Goal: Information Seeking & Learning: Find specific fact

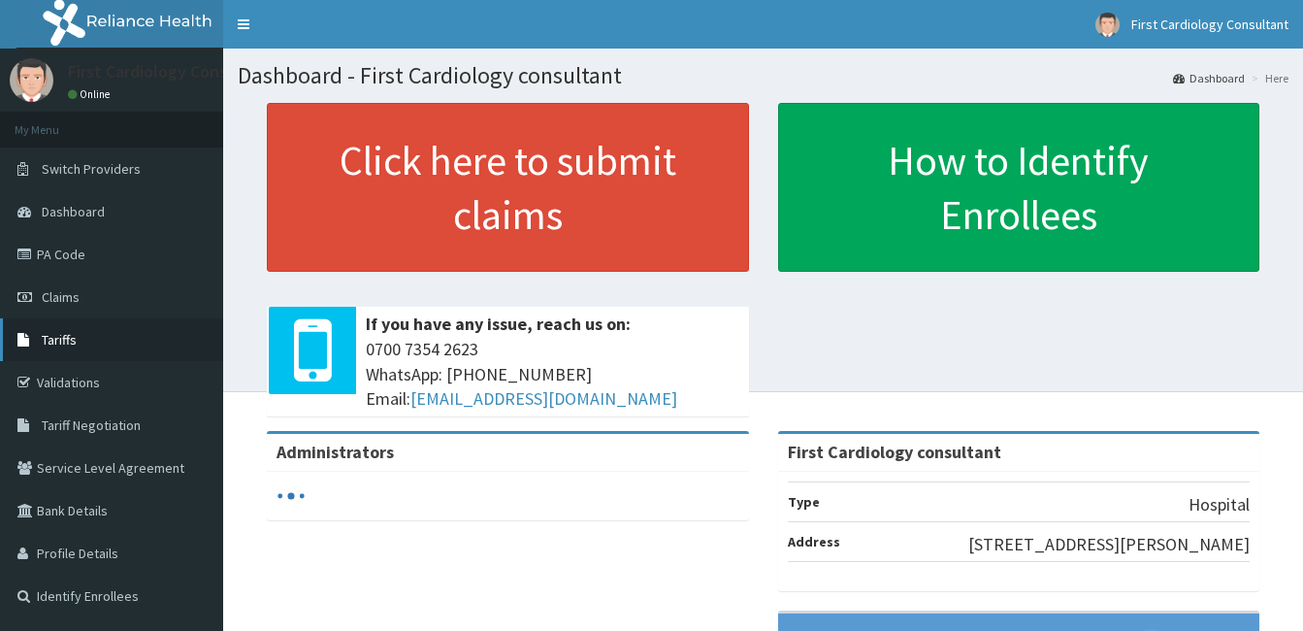
click at [53, 341] on span "Tariffs" at bounding box center [59, 339] width 35 height 17
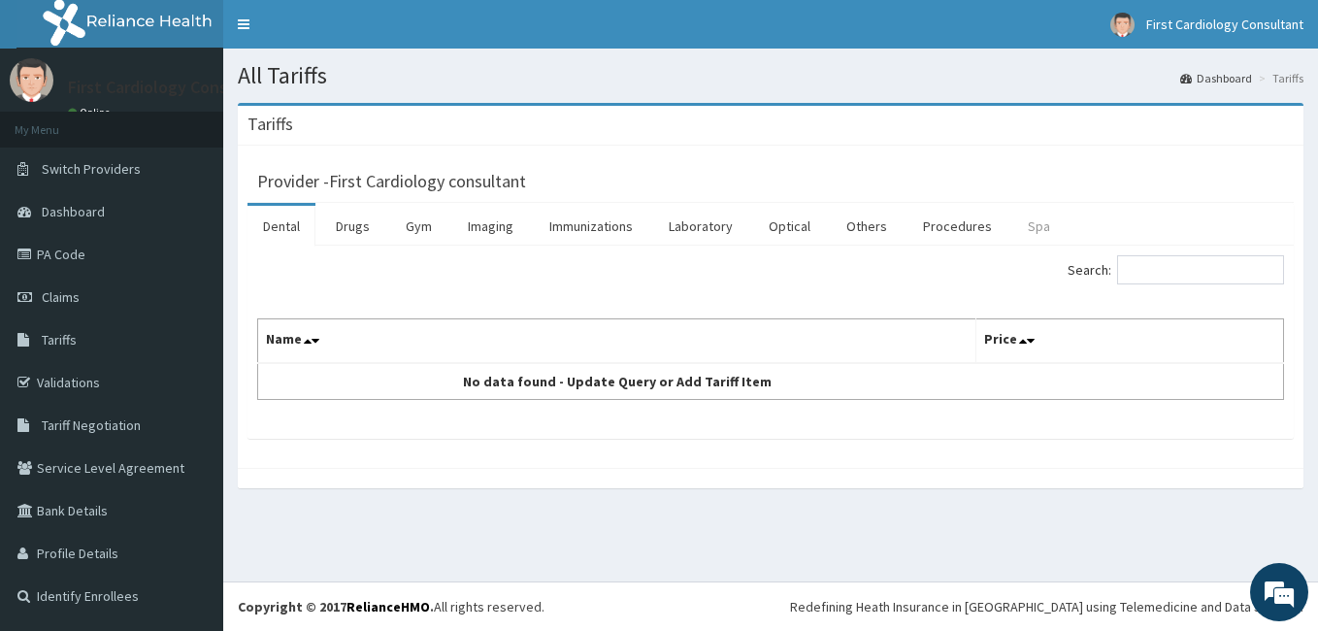
click at [1030, 227] on link "Spa" at bounding box center [1038, 226] width 53 height 41
click at [937, 228] on link "Procedures" at bounding box center [957, 226] width 100 height 41
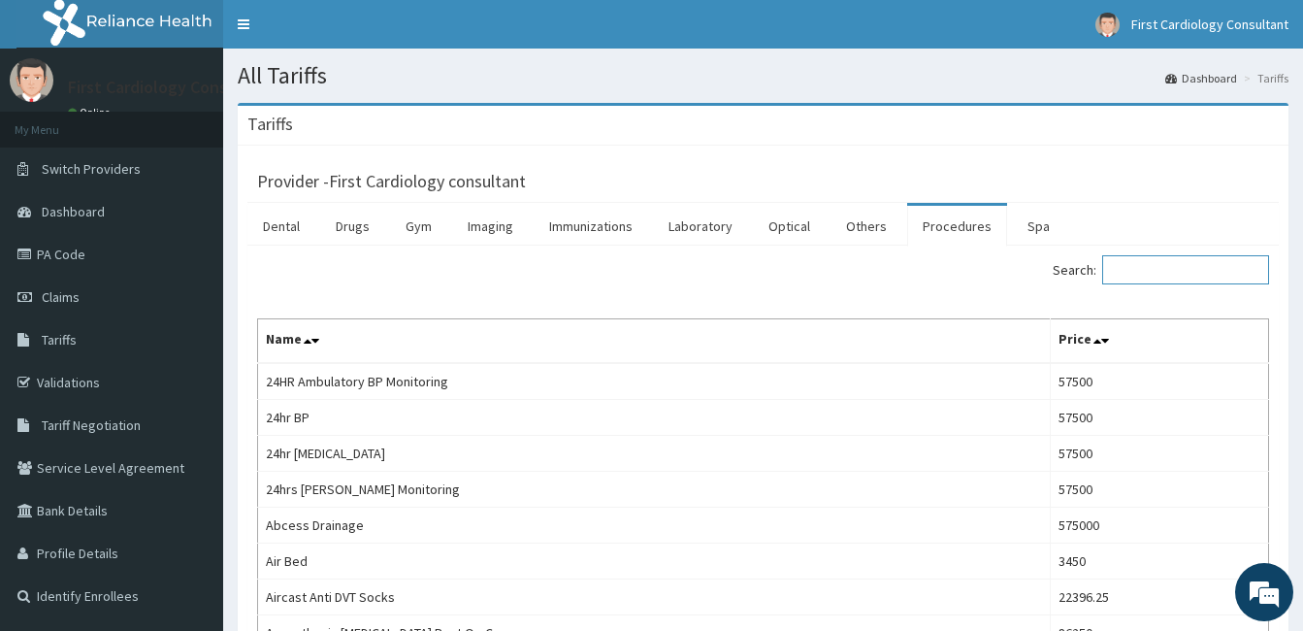
click at [1147, 272] on input "Search:" at bounding box center [1185, 269] width 167 height 29
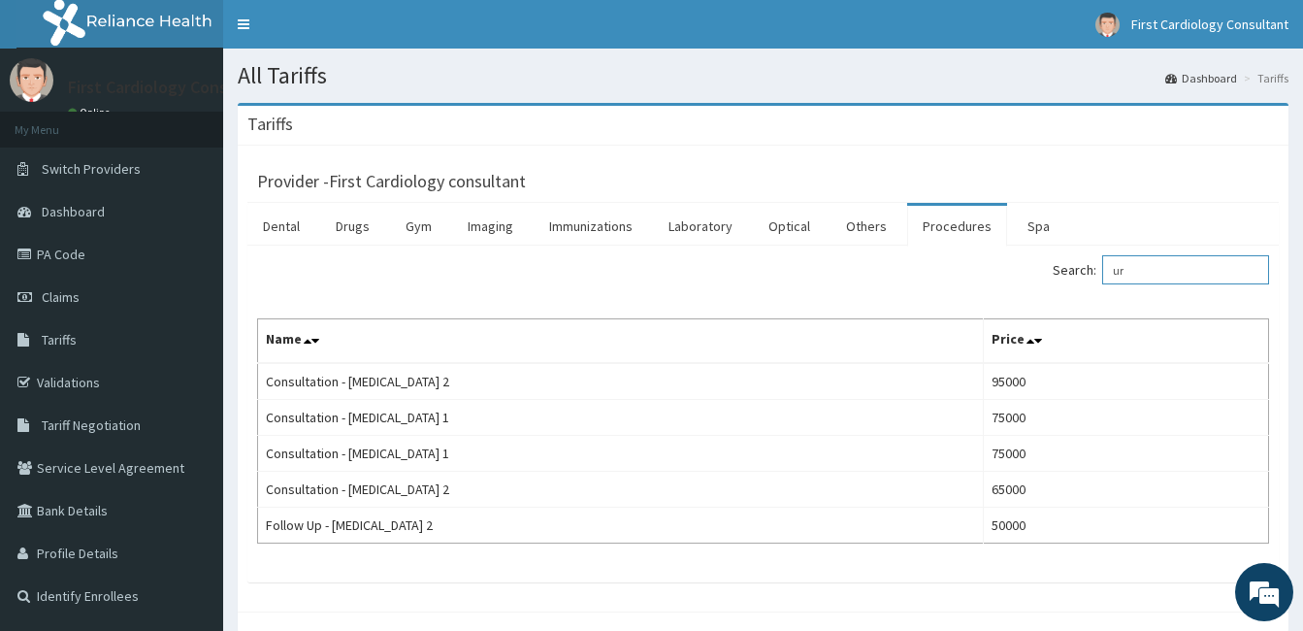
type input "u"
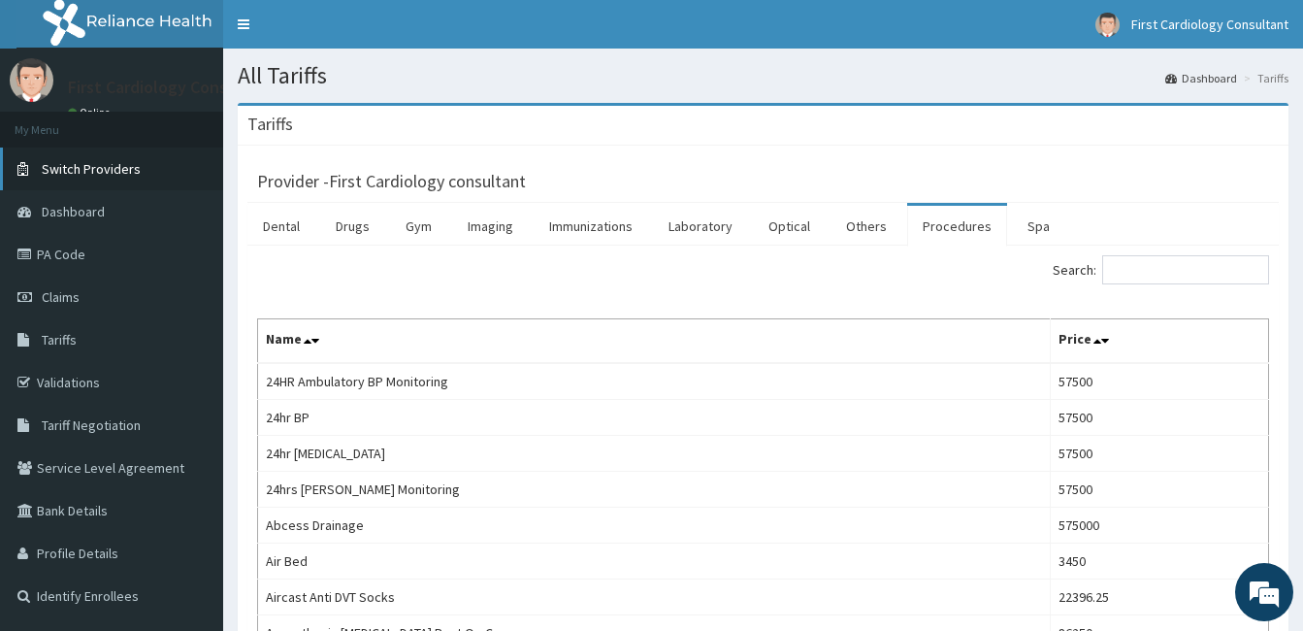
click at [90, 173] on span "Switch Providers" at bounding box center [91, 168] width 99 height 17
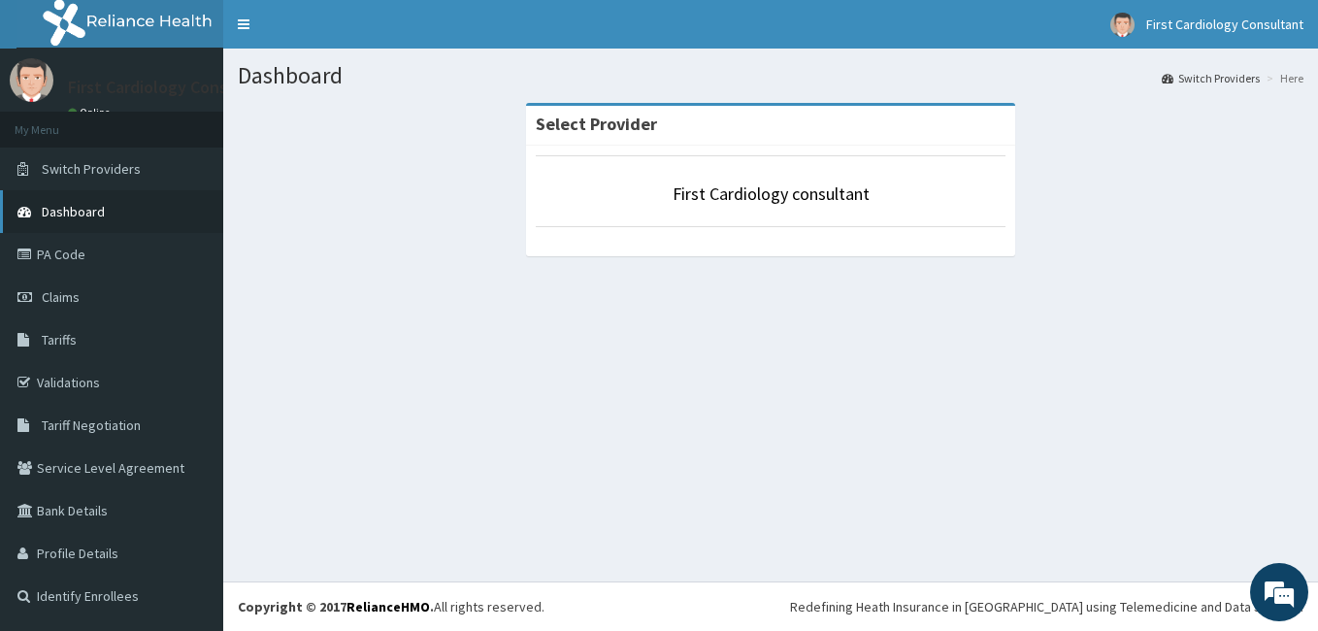
click at [67, 215] on span "Dashboard" at bounding box center [73, 211] width 63 height 17
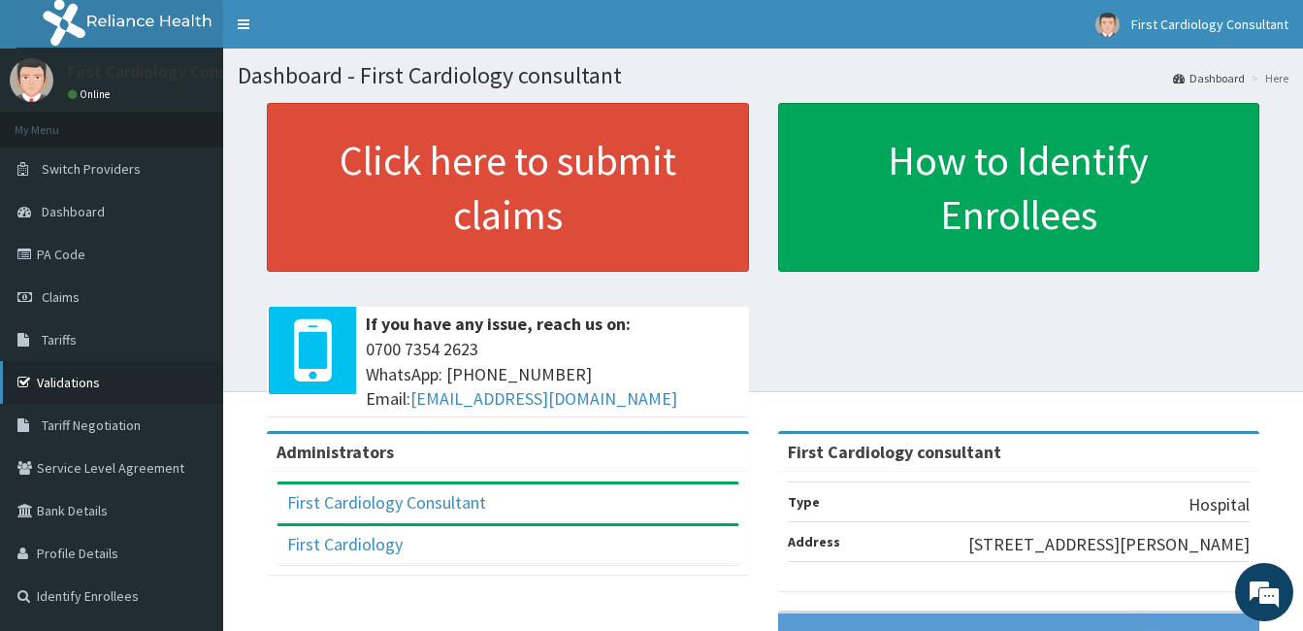
click at [63, 381] on link "Validations" at bounding box center [111, 382] width 223 height 43
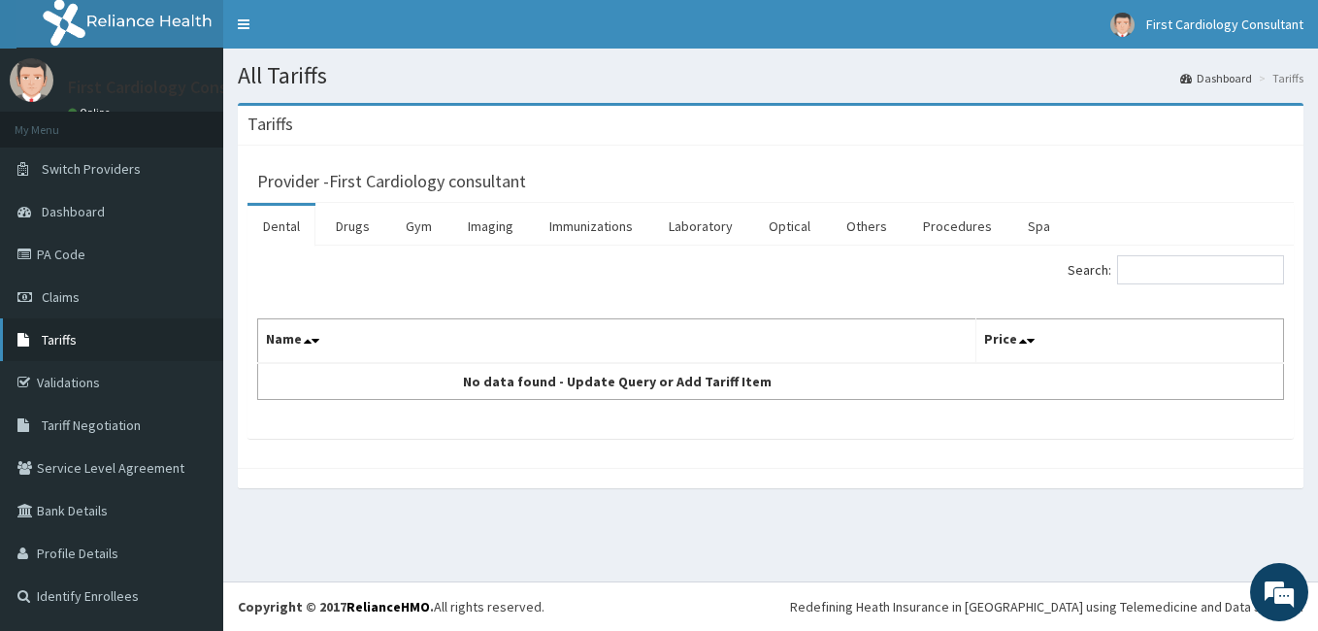
click at [54, 334] on span "Tariffs" at bounding box center [59, 339] width 35 height 17
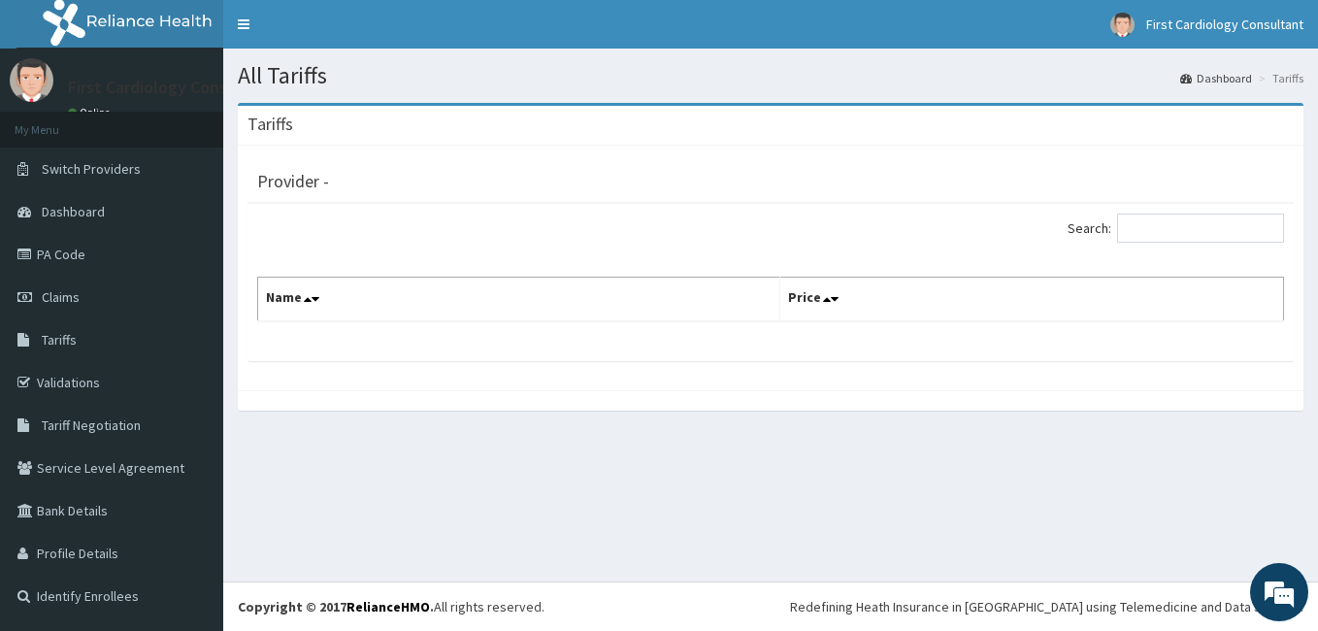
click at [446, 188] on div "Provider -" at bounding box center [770, 178] width 1026 height 27
click at [598, 240] on div "Search:" at bounding box center [771, 230] width 1056 height 34
click at [1212, 223] on input "Search:" at bounding box center [1200, 227] width 167 height 29
click at [272, 303] on th "Name" at bounding box center [519, 299] width 522 height 45
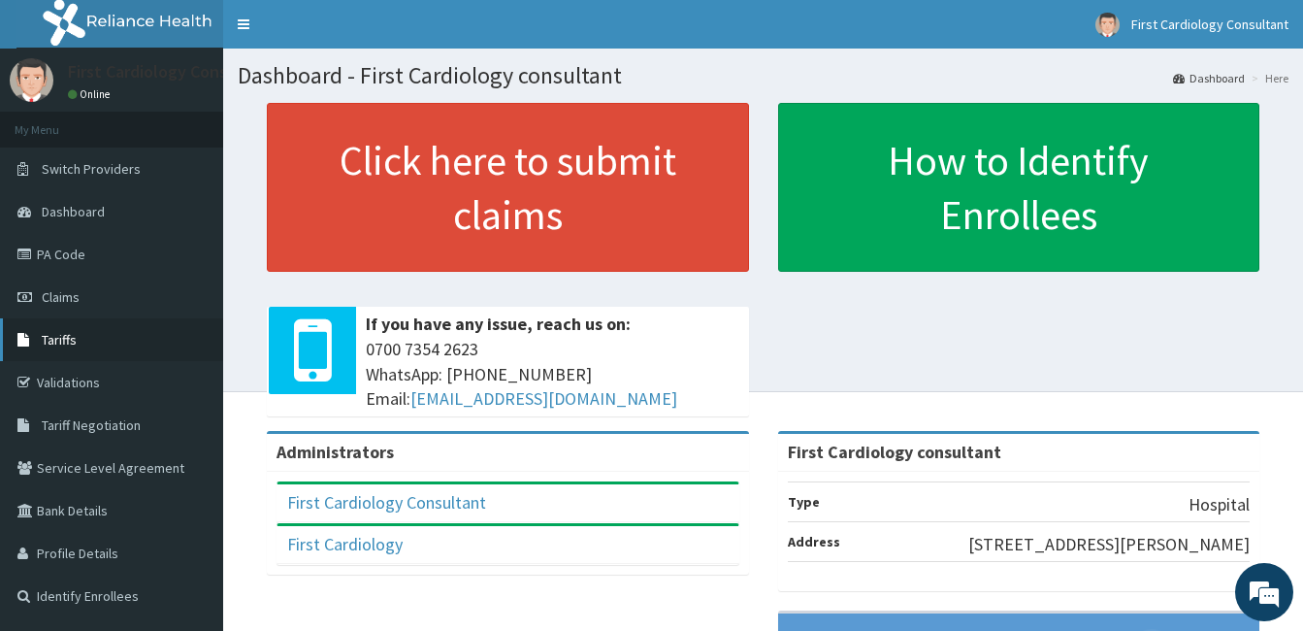
click at [71, 337] on span "Tariffs" at bounding box center [59, 339] width 35 height 17
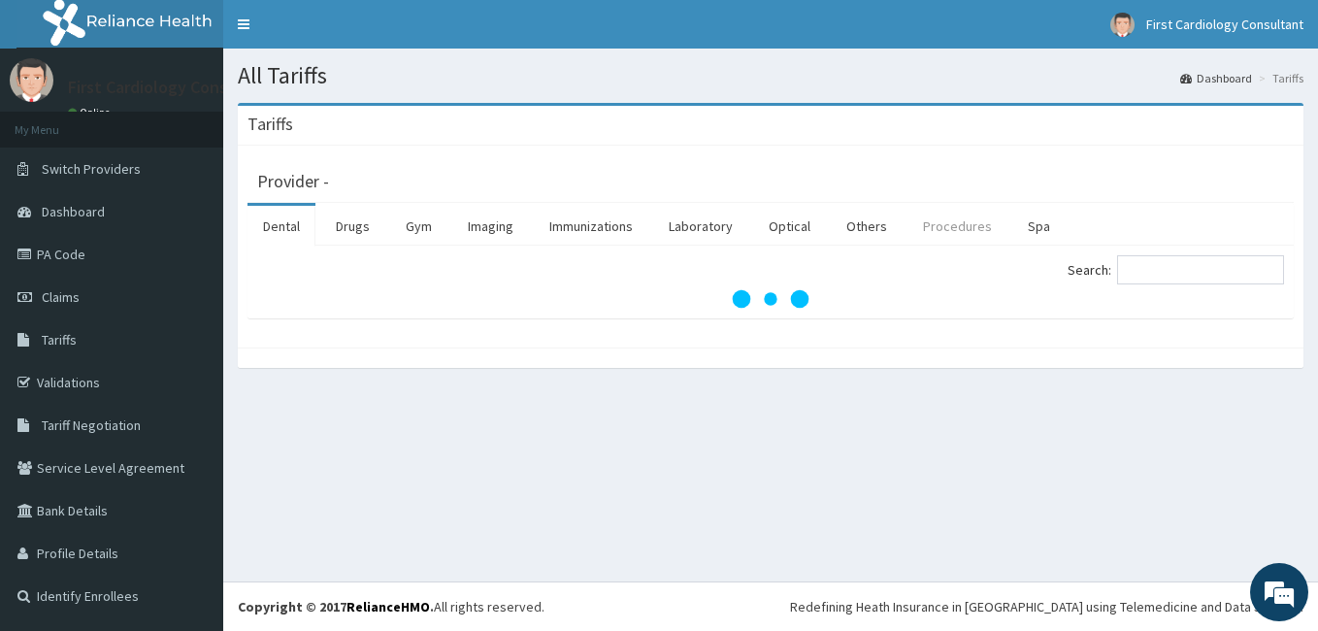
click at [945, 229] on link "Procedures" at bounding box center [957, 226] width 100 height 41
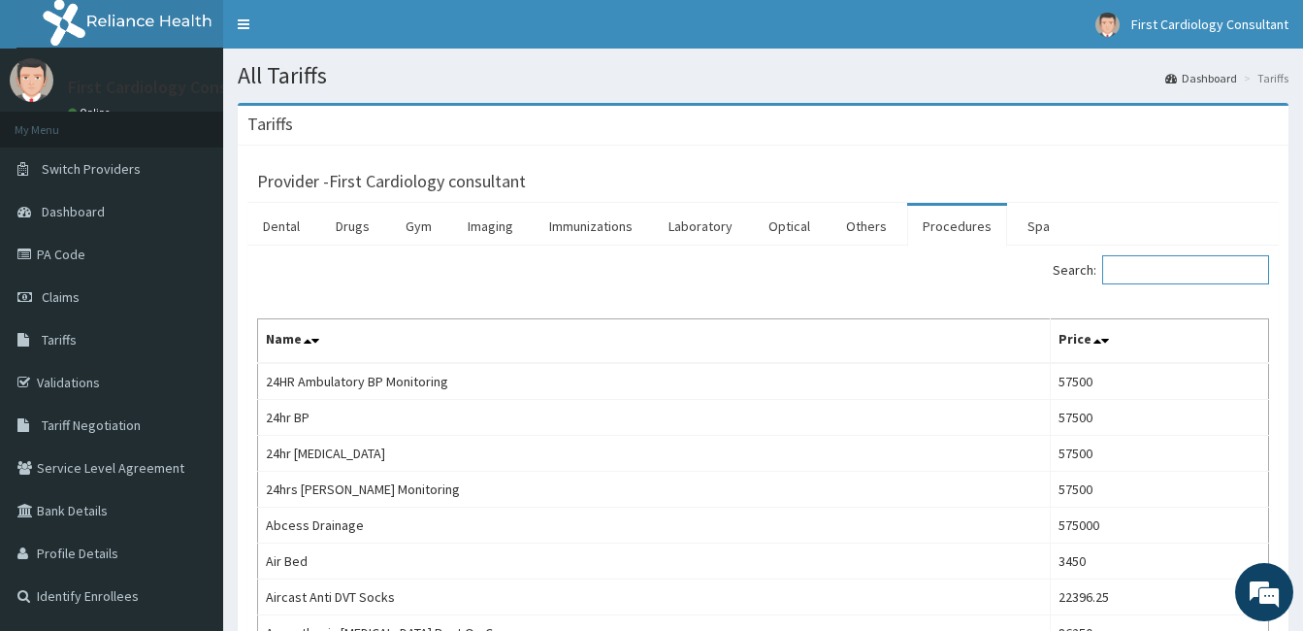
click at [1212, 263] on input "Search:" at bounding box center [1185, 269] width 167 height 29
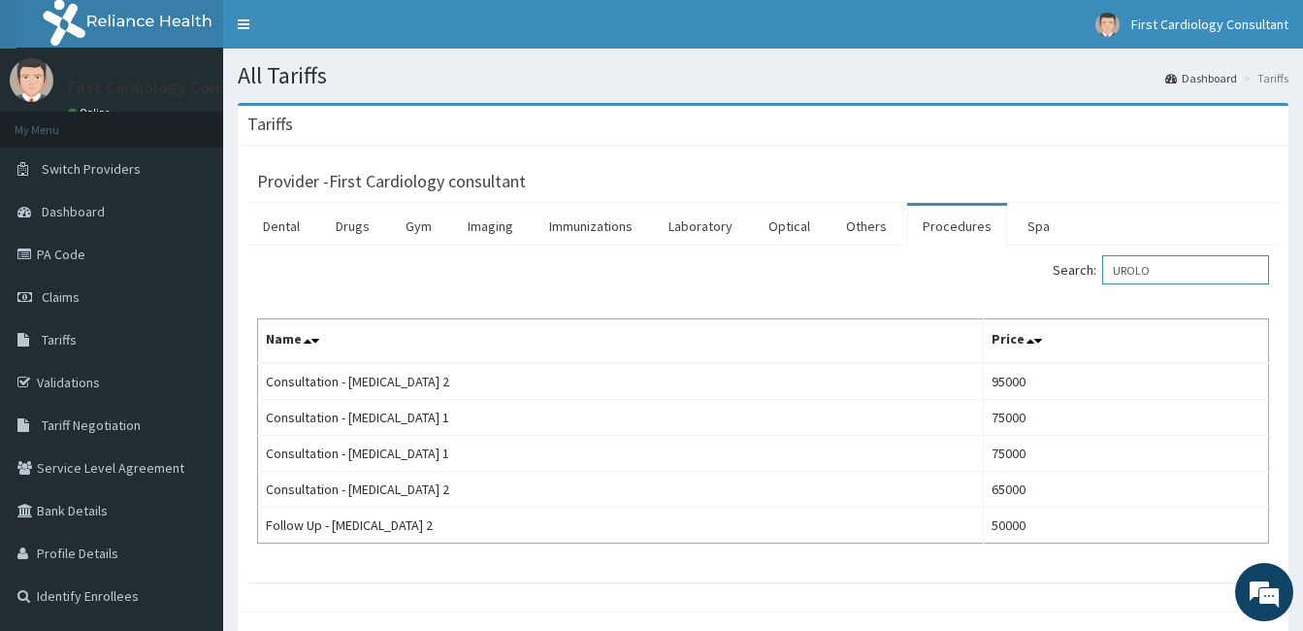
type input "UROLO"
click at [103, 429] on span "Tariff Negotiation" at bounding box center [91, 424] width 99 height 17
